Goal: Transaction & Acquisition: Purchase product/service

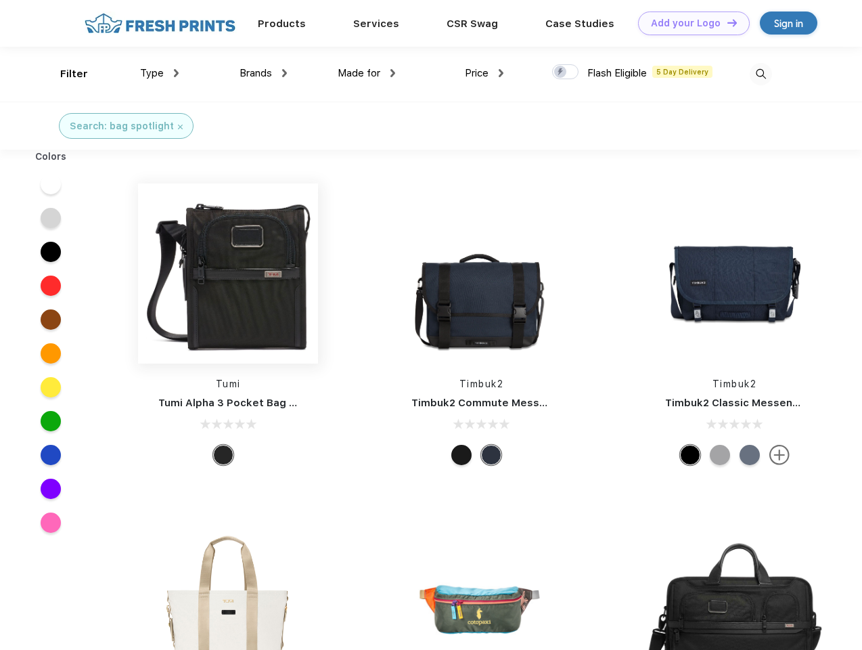
scroll to position [1, 0]
click at [689, 23] on link "Add your Logo Design Tool" at bounding box center [694, 24] width 112 height 24
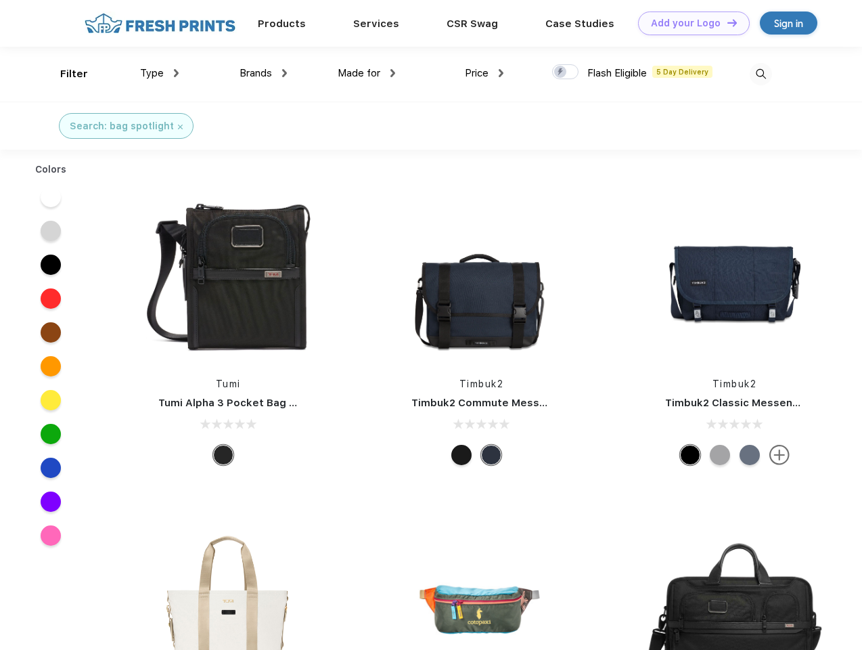
click at [0, 0] on div "Design Tool" at bounding box center [0, 0] width 0 height 0
click at [726, 22] on link "Add your Logo Design Tool" at bounding box center [694, 24] width 112 height 24
click at [65, 74] on div "Filter" at bounding box center [74, 74] width 28 height 16
click at [160, 73] on span "Type" at bounding box center [152, 73] width 24 height 12
click at [263, 73] on span "Brands" at bounding box center [256, 73] width 32 height 12
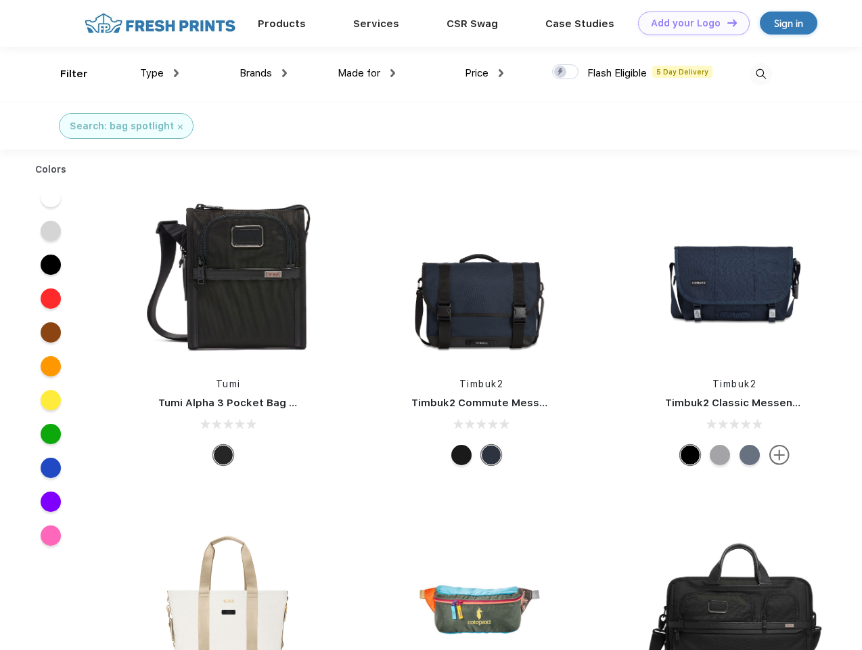
click at [367, 73] on span "Made for" at bounding box center [359, 73] width 43 height 12
click at [485, 73] on span "Price" at bounding box center [477, 73] width 24 height 12
click at [566, 72] on div at bounding box center [565, 71] width 26 height 15
click at [561, 72] on input "checkbox" at bounding box center [556, 68] width 9 height 9
click at [761, 74] on img at bounding box center [761, 74] width 22 height 22
